Goal: Task Accomplishment & Management: Use online tool/utility

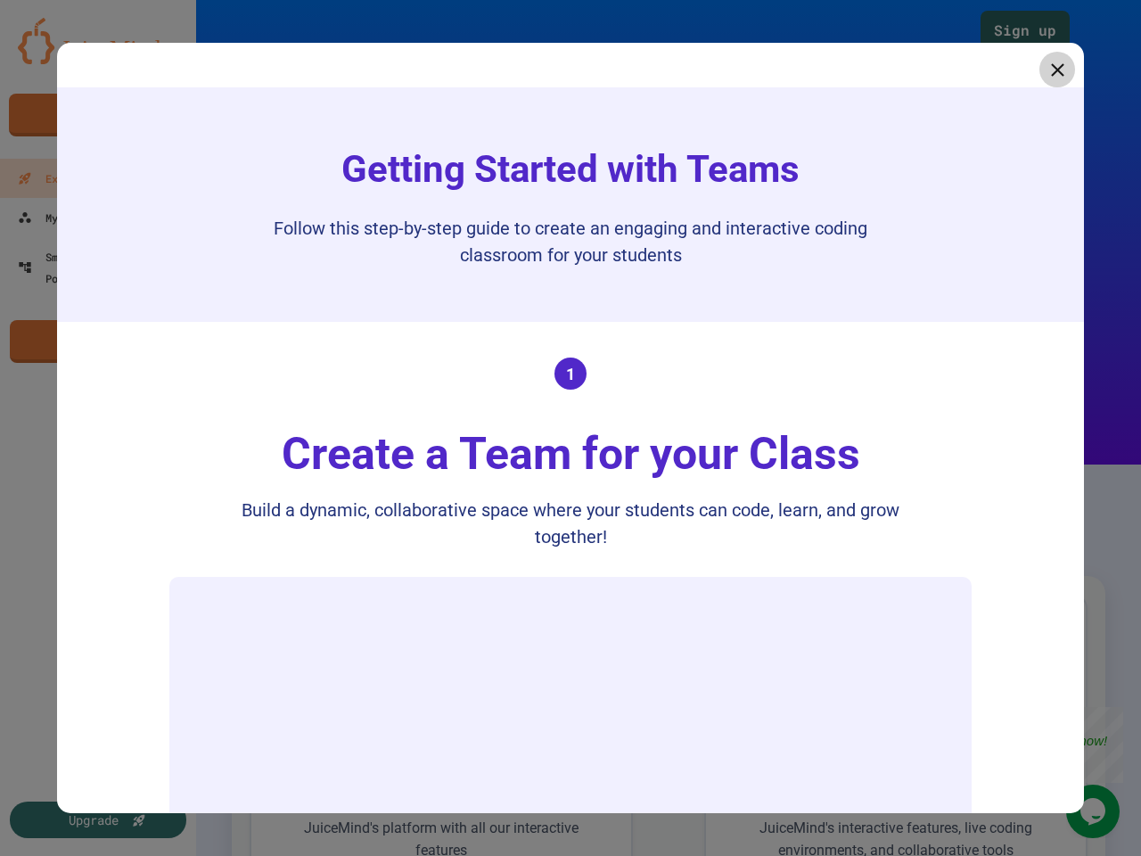
click at [571, 428] on div "Create a Team for your Class" at bounding box center [571, 454] width 614 height 67
click at [1051, 70] on icon at bounding box center [1057, 69] width 13 height 13
